Goal: Go to known website: Go to known website

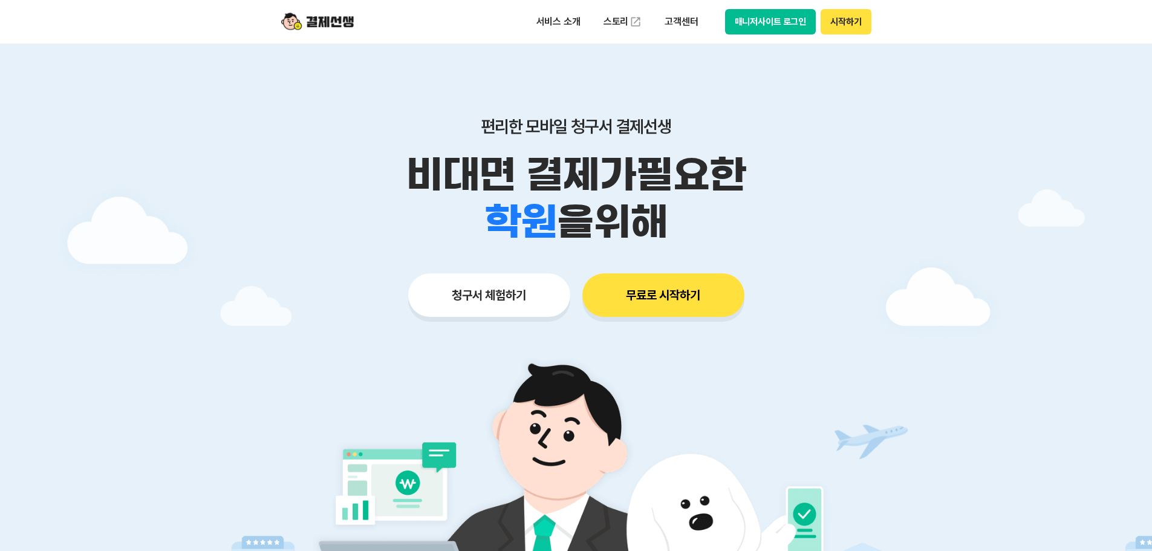
click at [751, 21] on button "매니저사이트 로그인" at bounding box center [770, 21] width 91 height 25
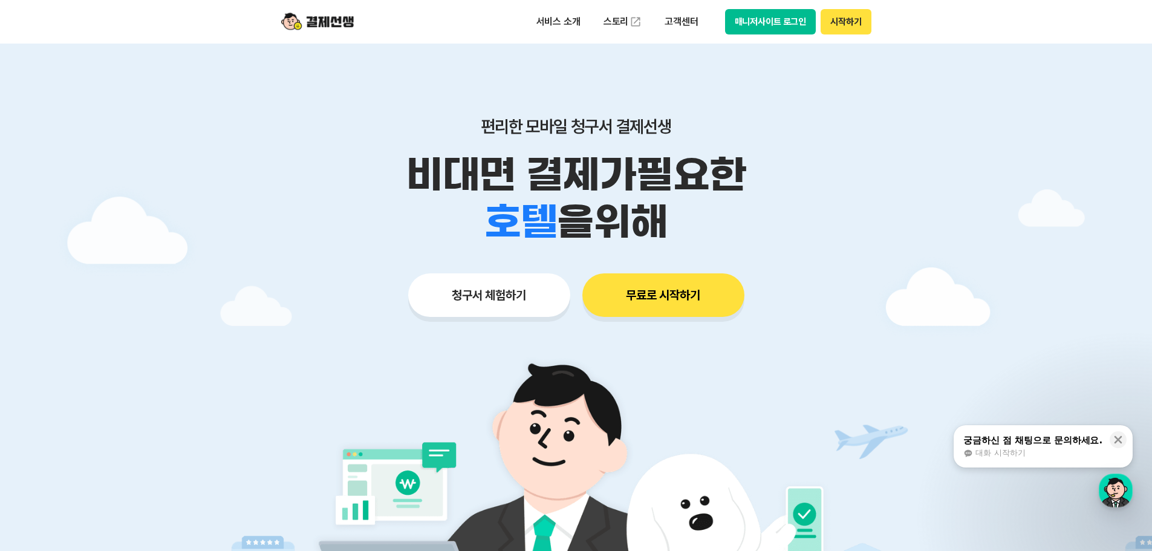
click at [795, 28] on button "매니저사이트 로그인" at bounding box center [770, 21] width 91 height 25
click at [751, 26] on button "매니저사이트 로그인" at bounding box center [770, 21] width 91 height 25
click at [791, 21] on button "매니저사이트 로그인" at bounding box center [770, 21] width 91 height 25
click at [751, 13] on button "매니저사이트 로그인" at bounding box center [770, 21] width 91 height 25
